Goal: Navigation & Orientation: Go to known website

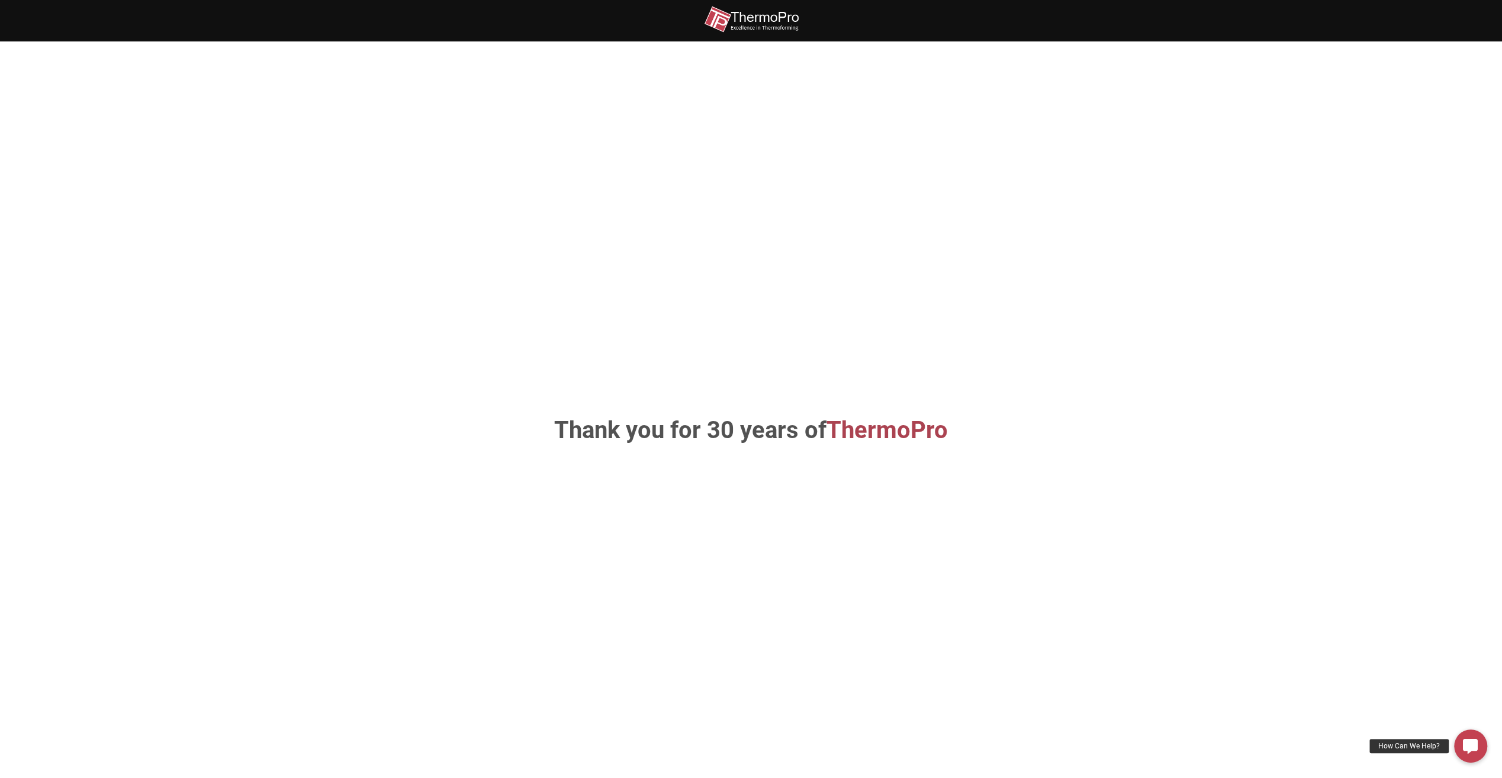
click at [408, 85] on section "Thank you for 30 years of ThermoPro" at bounding box center [751, 430] width 1502 height 778
click at [788, 34] on div at bounding box center [751, 20] width 710 height 41
click at [779, 22] on img at bounding box center [751, 19] width 95 height 27
click at [706, 432] on h1 "Thank you for 30 years of ThermoPro" at bounding box center [750, 431] width 621 height 24
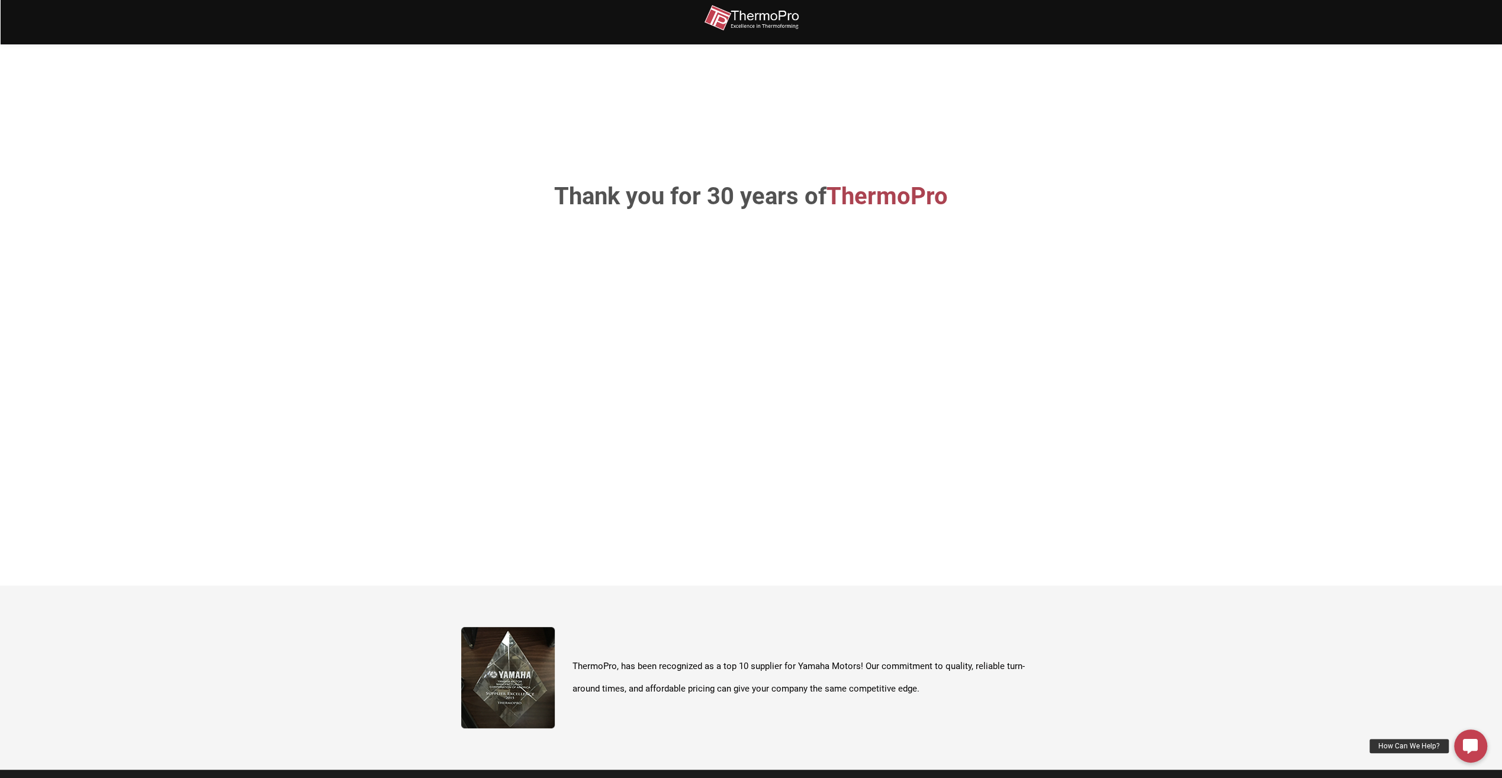
scroll to position [420, 0]
